Goal: Obtain resource: Download file/media

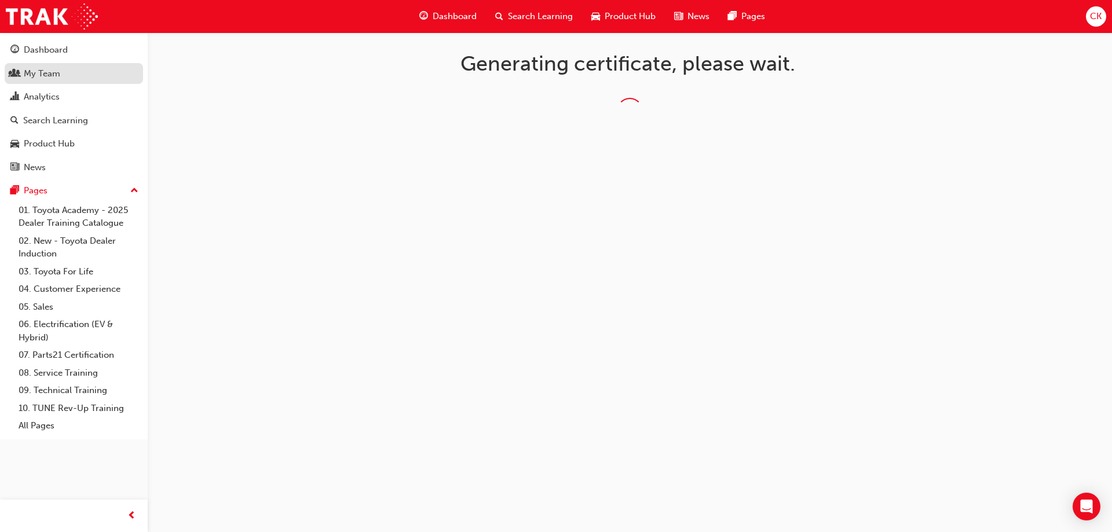
click at [32, 72] on div "My Team" at bounding box center [42, 73] width 36 height 13
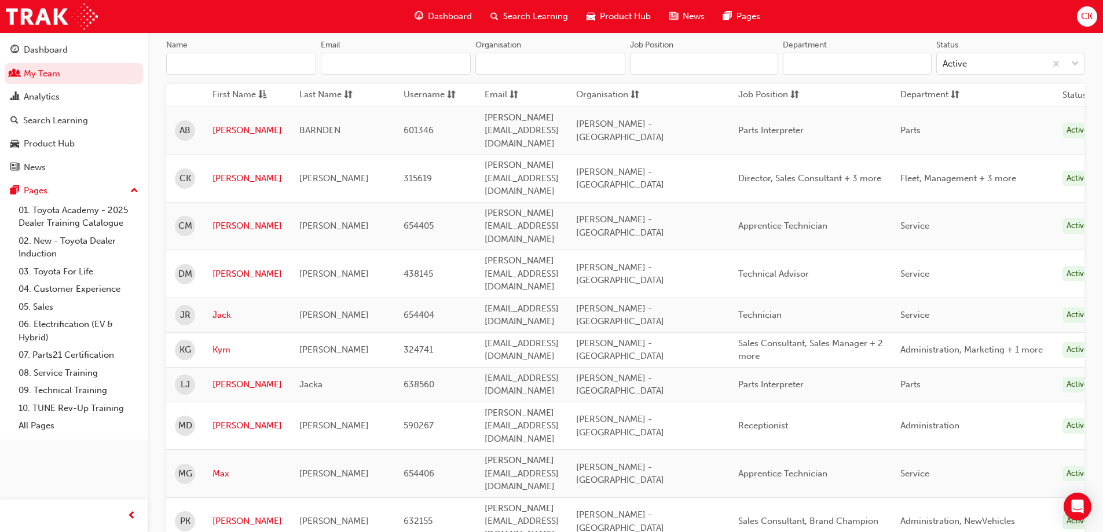
scroll to position [174, 0]
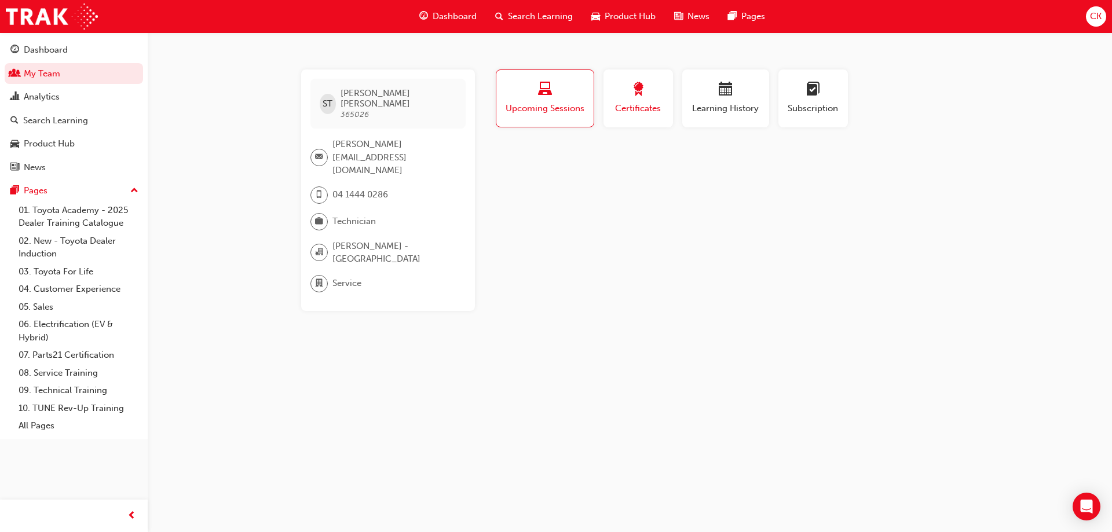
click at [631, 98] on span "award-icon" at bounding box center [638, 90] width 14 height 16
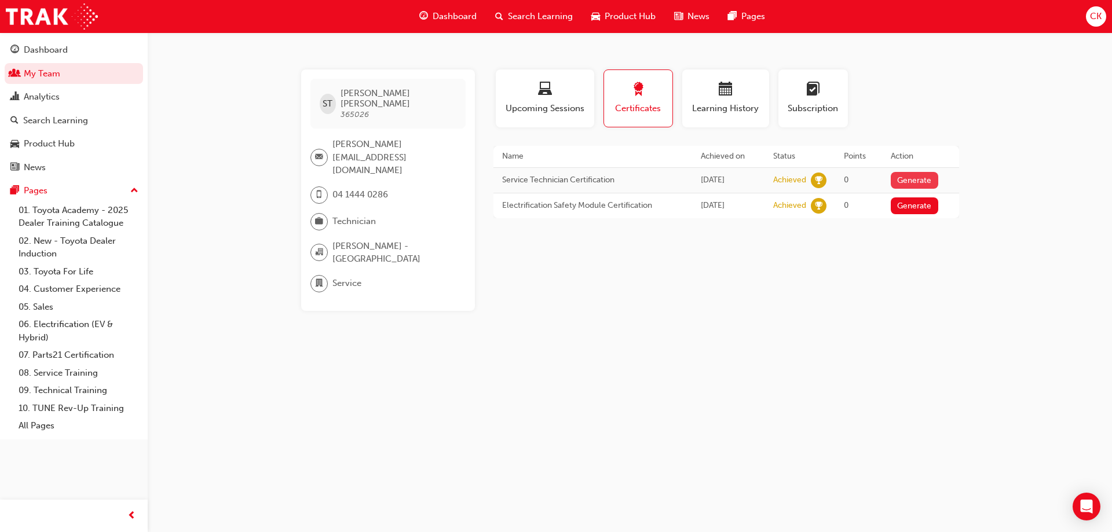
click at [925, 182] on button "Generate" at bounding box center [913, 180] width 47 height 17
click at [915, 179] on link "Download PDF" at bounding box center [911, 179] width 53 height 10
